Goal: Entertainment & Leisure: Consume media (video, audio)

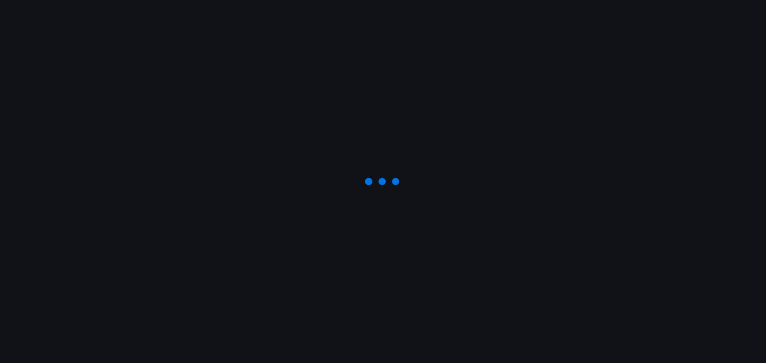
click at [475, 114] on div at bounding box center [383, 181] width 766 height 363
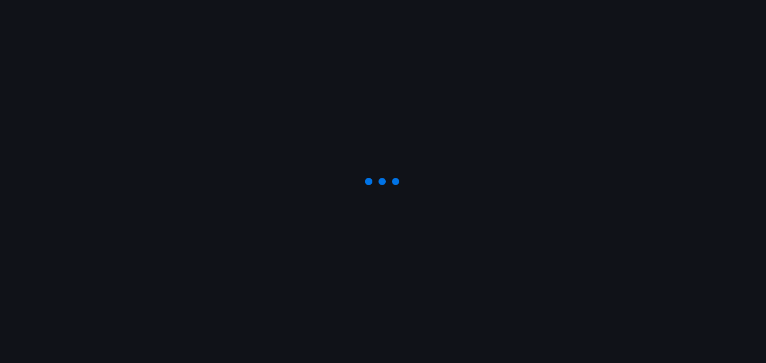
click at [475, 114] on div at bounding box center [383, 181] width 766 height 363
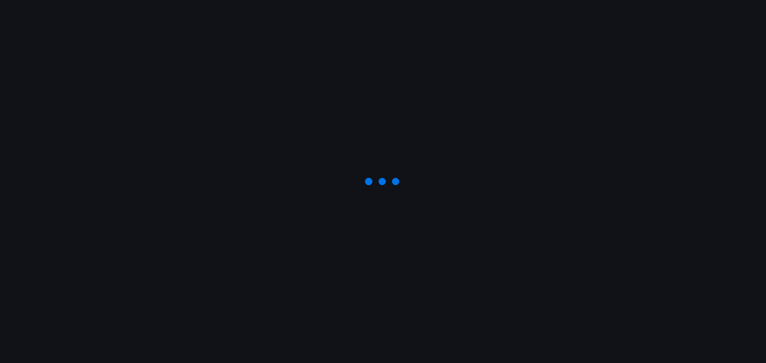
click at [475, 114] on div at bounding box center [383, 181] width 766 height 363
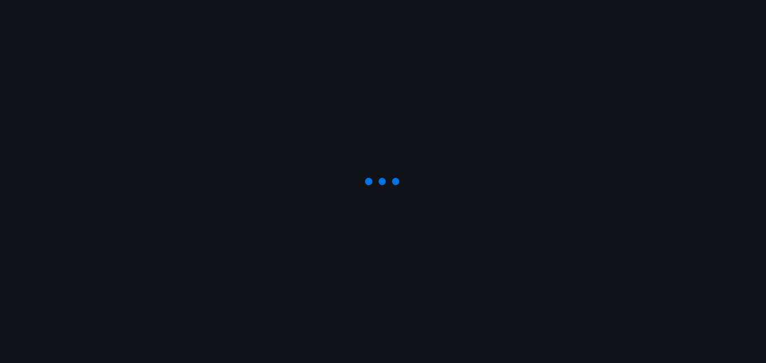
click at [475, 114] on div at bounding box center [383, 181] width 766 height 363
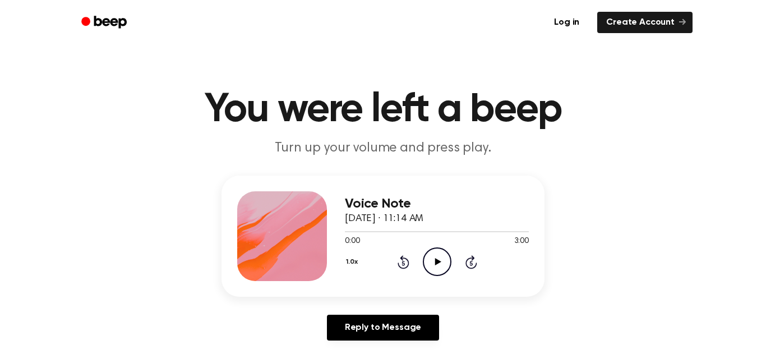
click at [434, 255] on icon "Play Audio" at bounding box center [437, 261] width 29 height 29
